Goal: Find specific page/section: Find specific page/section

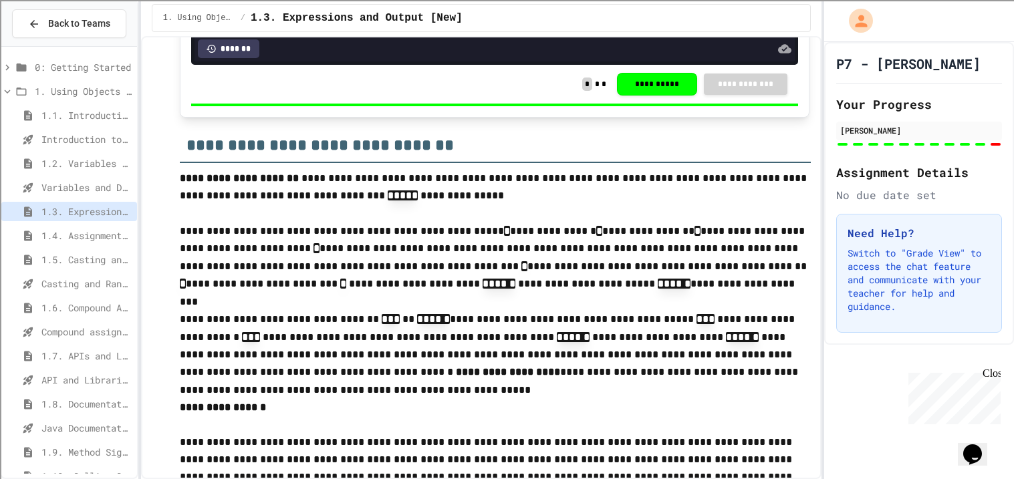
scroll to position [1606, 0]
